Goal: Task Accomplishment & Management: Use online tool/utility

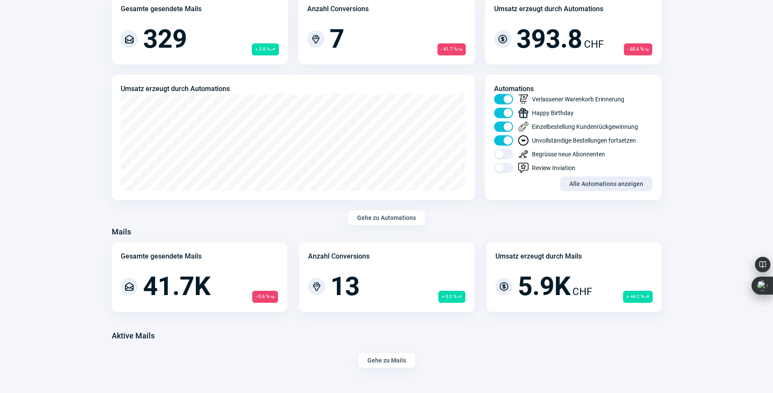
scroll to position [438, 0]
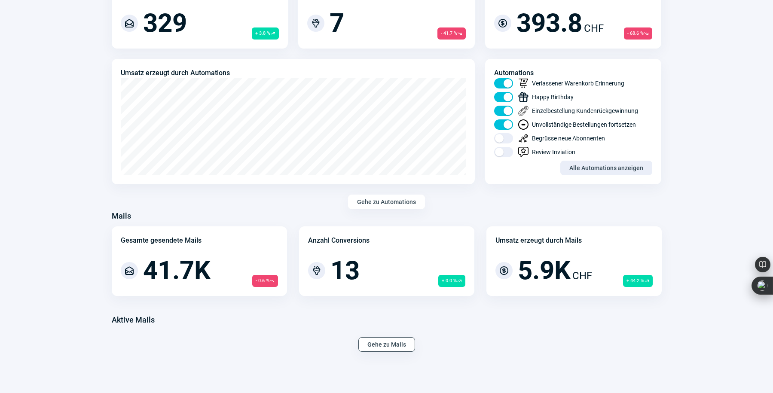
click at [390, 344] on span "Gehe zu Mails" at bounding box center [387, 345] width 39 height 14
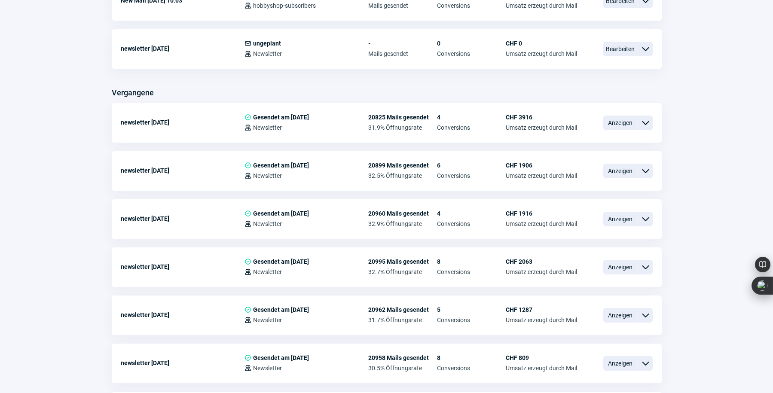
scroll to position [302, 0]
click at [615, 121] on span "Anzeigen" at bounding box center [621, 123] width 34 height 15
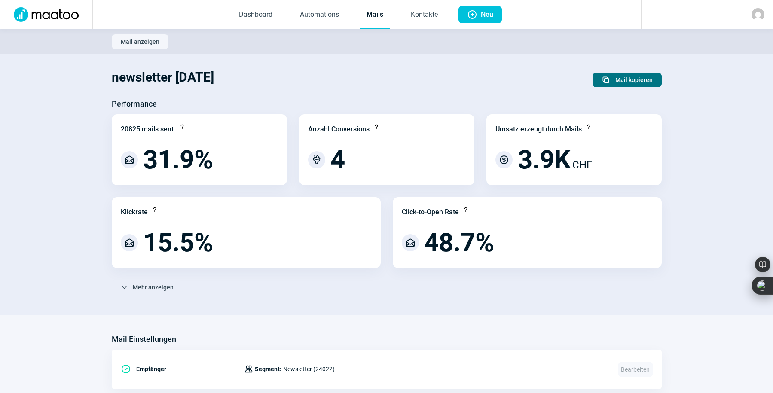
click at [620, 82] on span "Mail kopieren" at bounding box center [634, 80] width 37 height 14
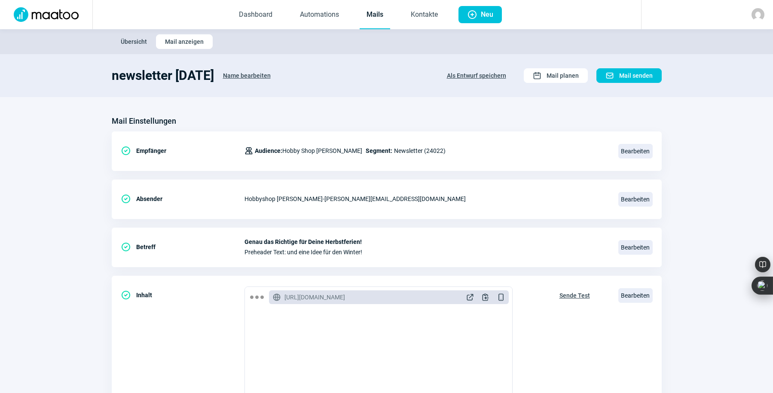
click at [247, 74] on span "Name bearbeiten" at bounding box center [247, 76] width 48 height 14
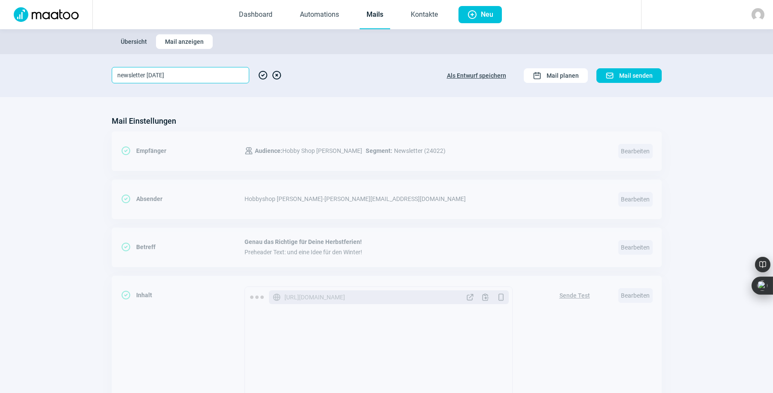
drag, startPoint x: 147, startPoint y: 75, endPoint x: 159, endPoint y: 76, distance: 11.2
click at [159, 76] on input "newsletter [DATE]" at bounding box center [181, 75] width 138 height 16
type input "newsletter [DATE]"
click at [261, 72] on span "CheckCircle icon" at bounding box center [263, 75] width 10 height 16
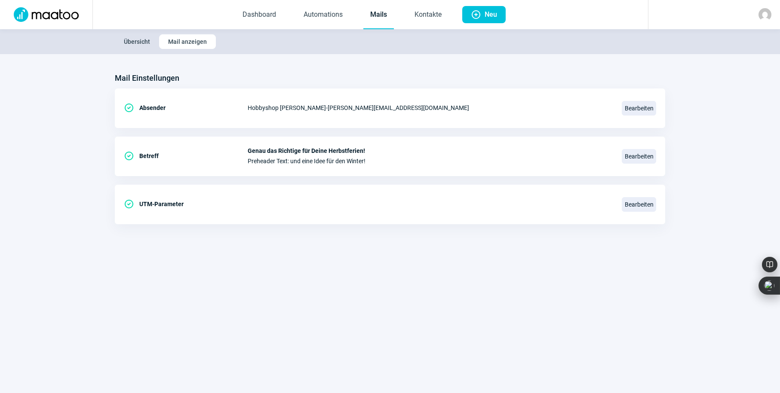
click at [375, 12] on link "Mails" at bounding box center [378, 15] width 31 height 28
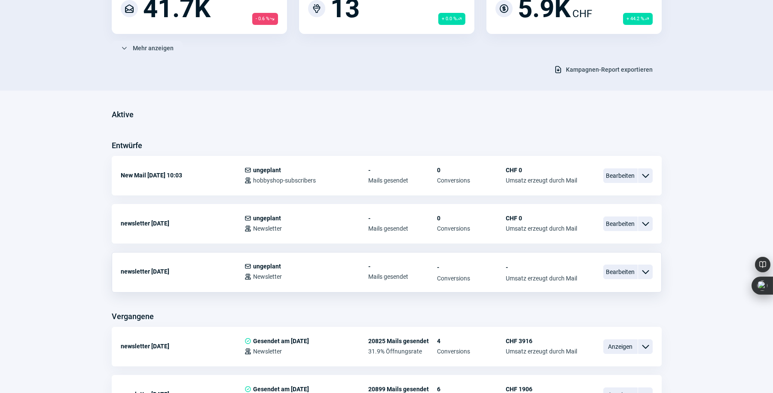
scroll to position [128, 0]
click at [612, 270] on span "Bearbeiten" at bounding box center [621, 271] width 34 height 15
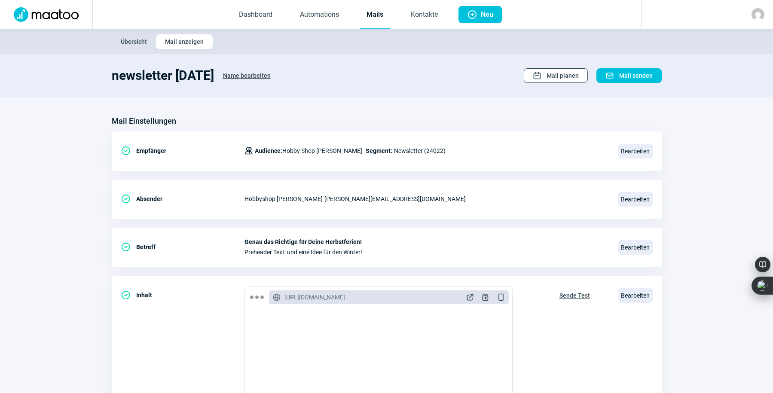
click at [565, 77] on span "Mail planen" at bounding box center [563, 76] width 32 height 14
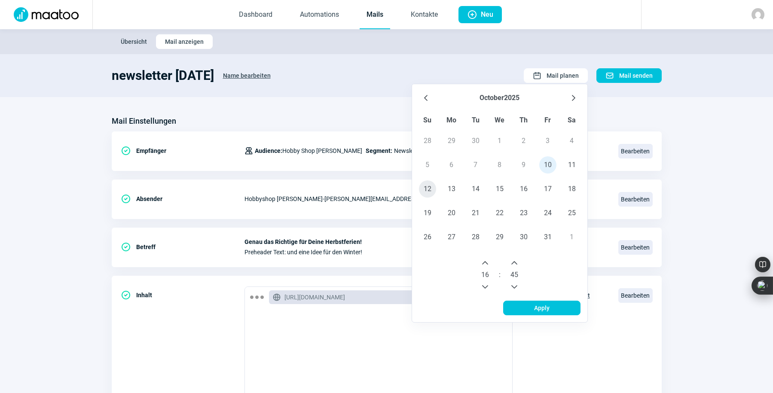
click at [426, 186] on span "12" at bounding box center [427, 189] width 17 height 17
click at [480, 263] on button "Next Hour" at bounding box center [486, 263] width 14 height 14
click at [481, 264] on button "Next Hour" at bounding box center [486, 263] width 14 height 14
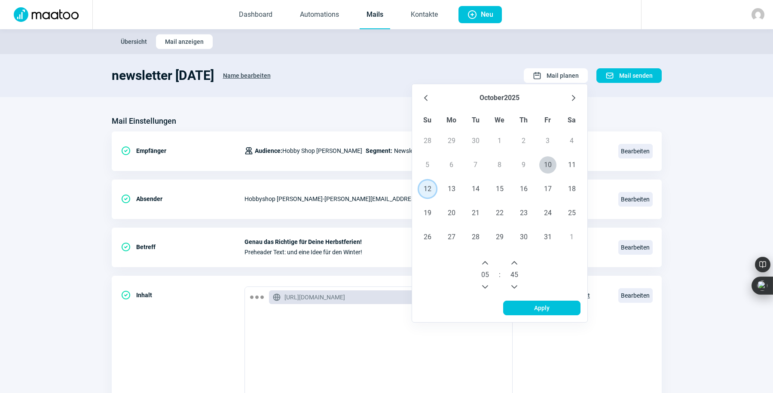
click at [481, 264] on button "Next Hour" at bounding box center [486, 263] width 14 height 14
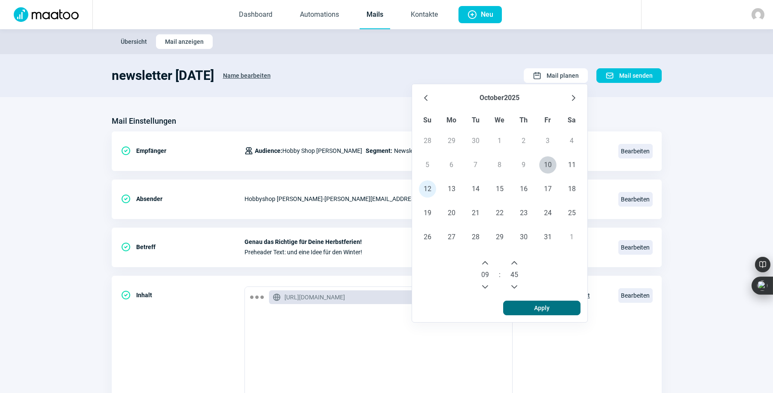
click at [546, 306] on span "Apply" at bounding box center [541, 308] width 15 height 14
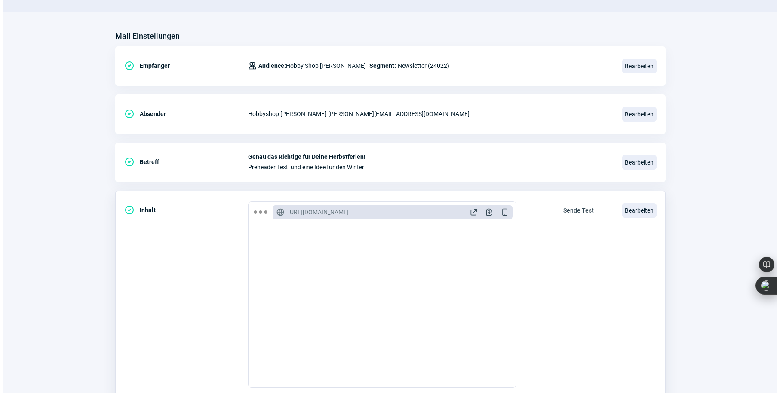
scroll to position [86, 0]
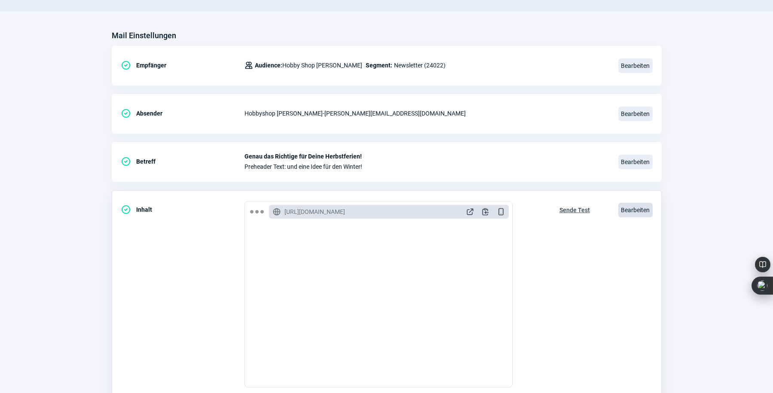
click at [635, 206] on span "Bearbeiten" at bounding box center [636, 210] width 34 height 15
